Goal: Information Seeking & Learning: Learn about a topic

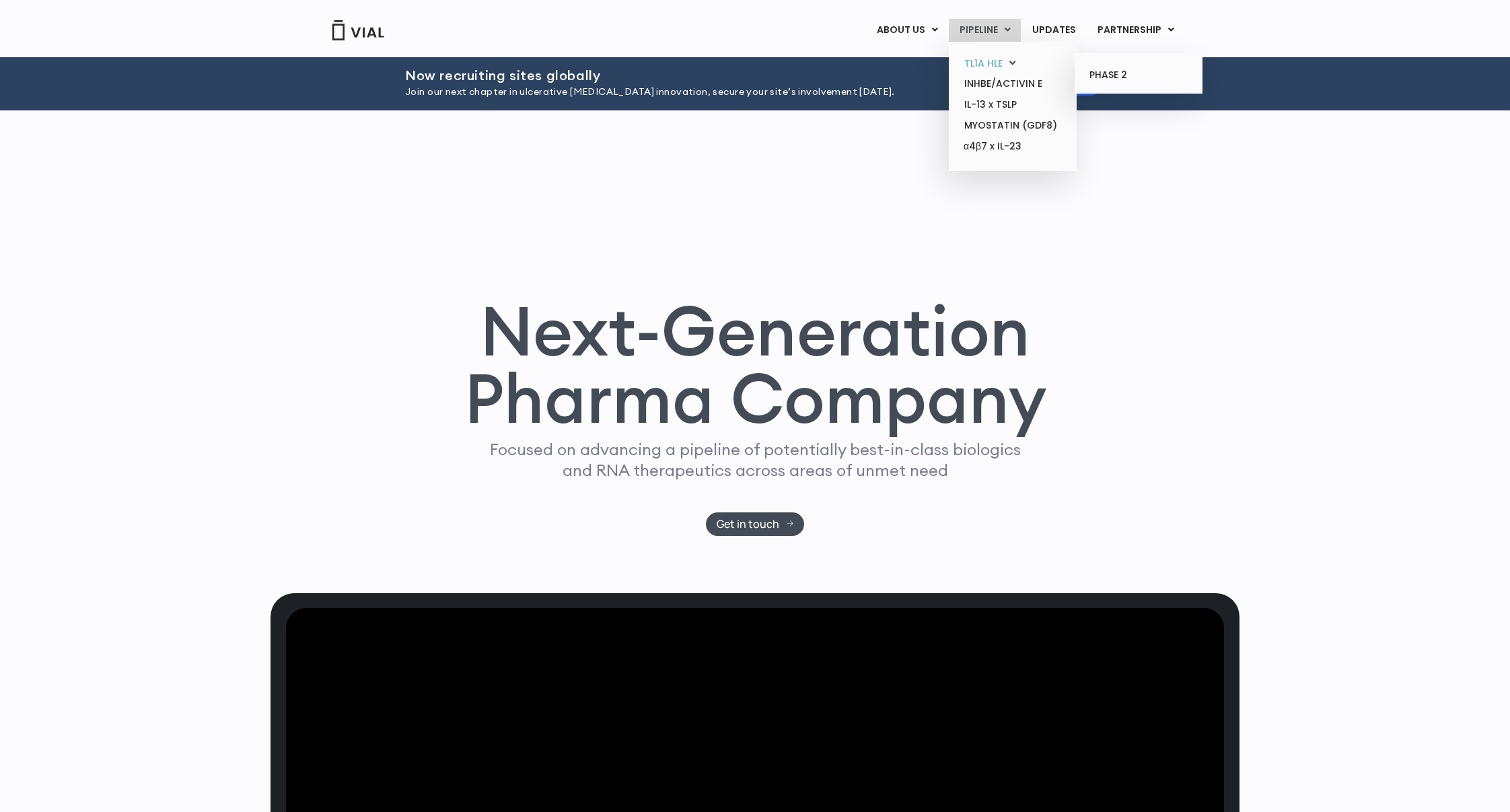
click at [996, 64] on link "TL1A HLE" at bounding box center [1012, 63] width 118 height 21
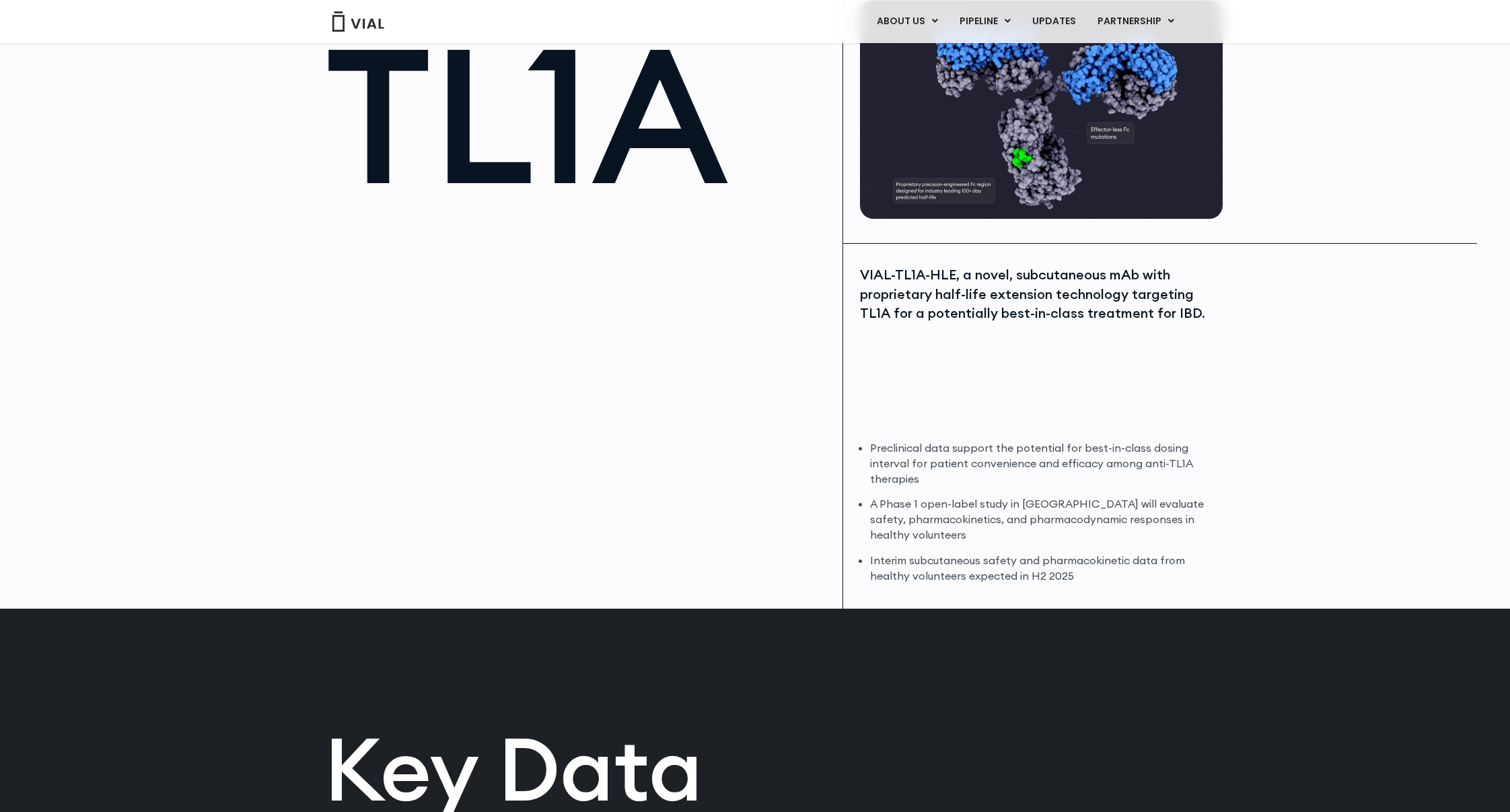
scroll to position [68, 0]
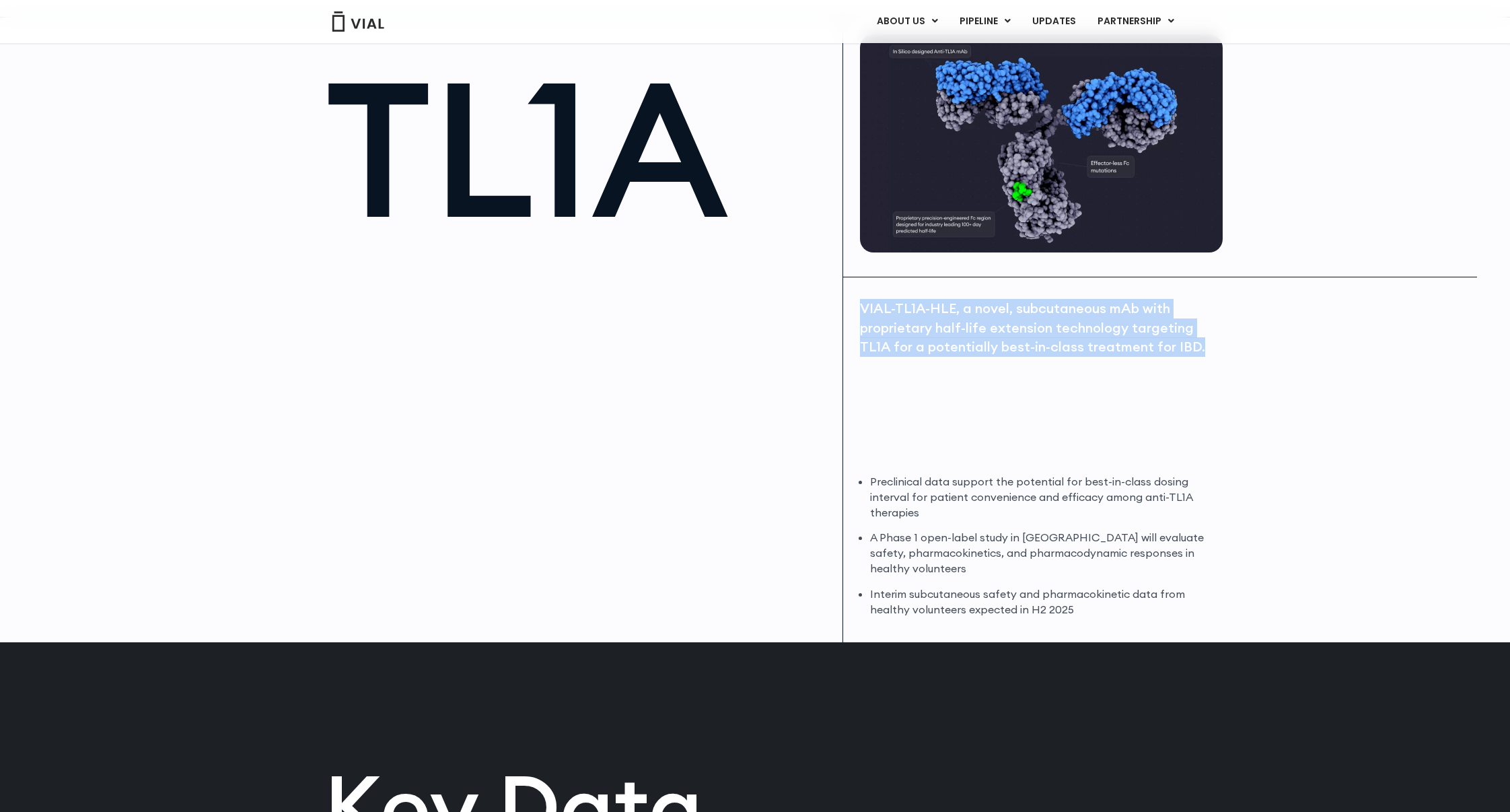
drag, startPoint x: 1201, startPoint y: 347, endPoint x: 861, endPoint y: 307, distance: 342.3
click at [861, 307] on div "VIAL-TL1A-HLE, a novel, subcutaneous mAb with proprietary half-life extension t…" at bounding box center [1040, 327] width 359 height 58
copy div "VIAL-TL1A-HLE, a novel, subcutaneous mAb with proprietary half-life extension t…"
